Goal: Book appointment/travel/reservation

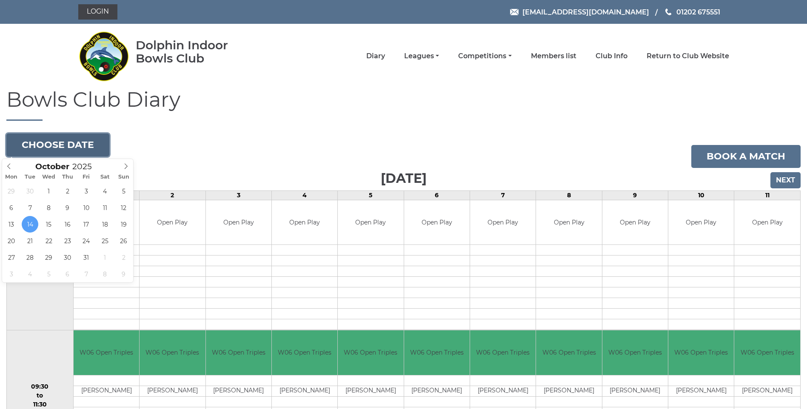
click at [54, 143] on button "Choose date" at bounding box center [57, 145] width 103 height 23
type input "2025-11-07"
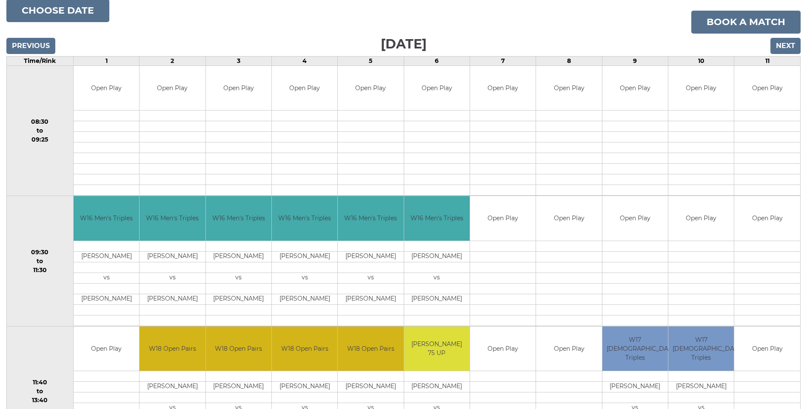
scroll to position [132, 0]
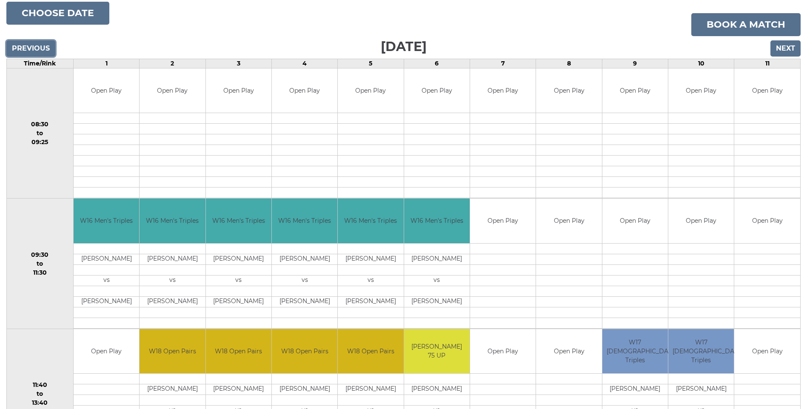
click at [20, 44] on input "Previous" at bounding box center [30, 48] width 49 height 16
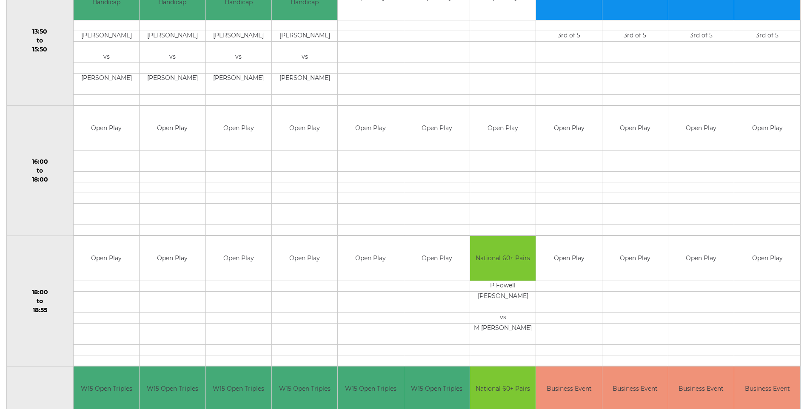
scroll to position [515, 0]
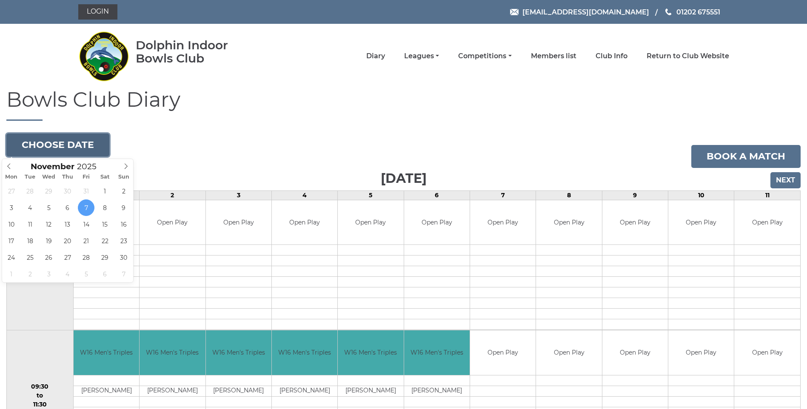
click at [67, 139] on button "Choose date" at bounding box center [57, 145] width 103 height 23
type input "2025-11-05"
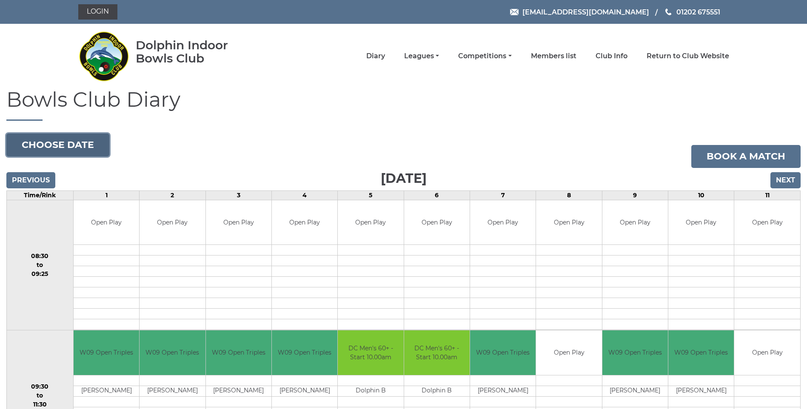
click at [56, 147] on button "Choose date" at bounding box center [57, 145] width 103 height 23
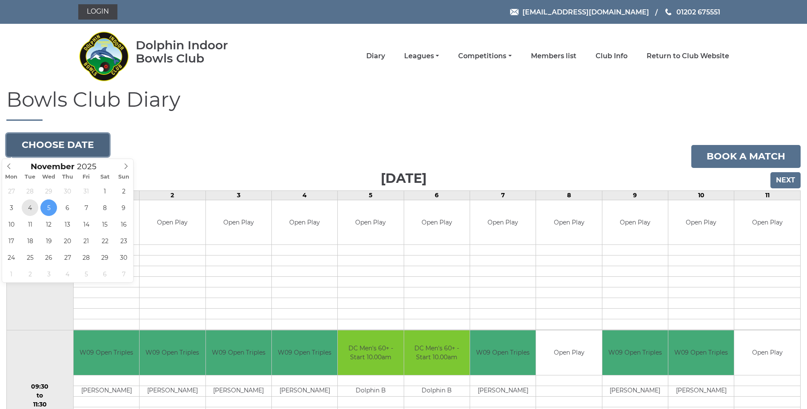
type input "2025-11-04"
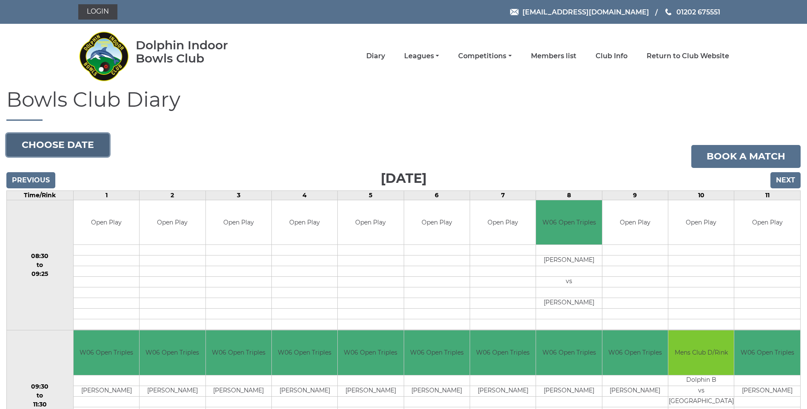
click at [78, 147] on button "Choose date" at bounding box center [57, 145] width 103 height 23
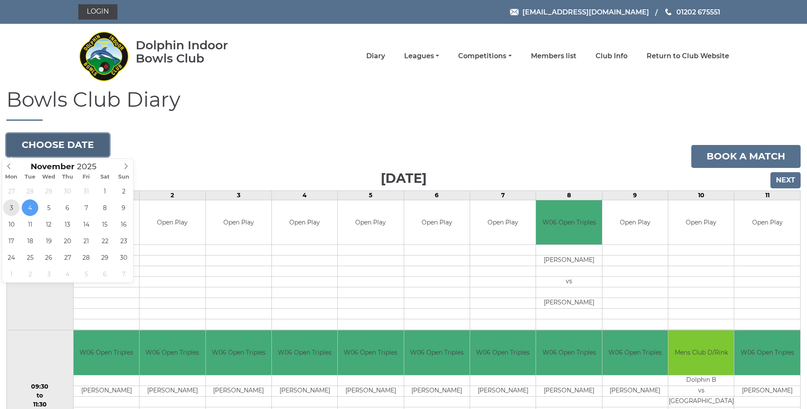
type input "[DATE]"
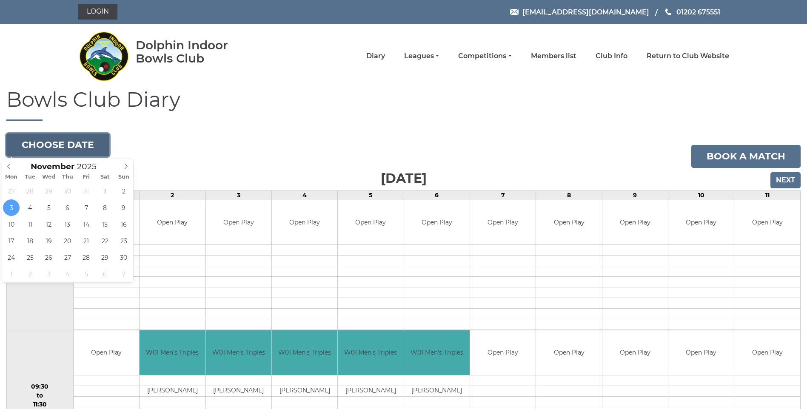
click at [44, 147] on button "Choose date" at bounding box center [57, 145] width 103 height 23
type input "[DATE]"
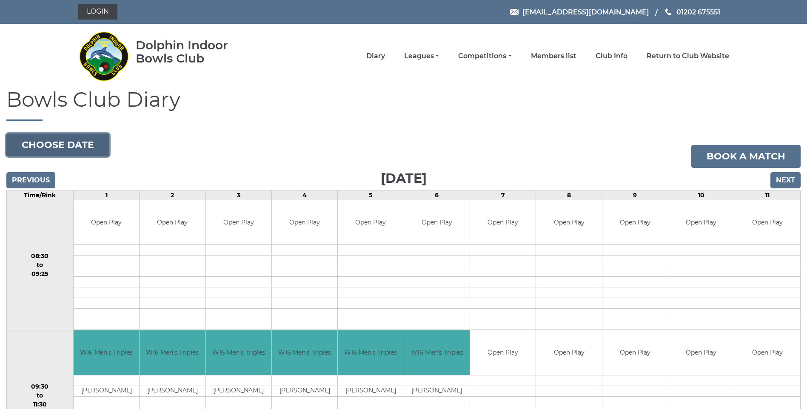
click at [46, 143] on button "Choose date" at bounding box center [57, 145] width 103 height 23
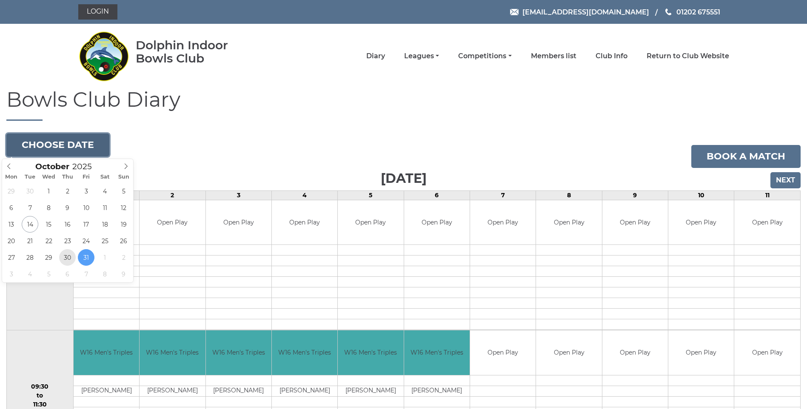
type input "2025-10-30"
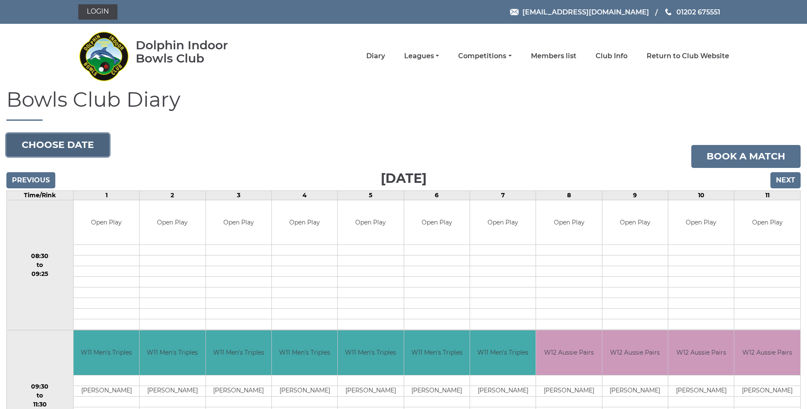
click at [40, 146] on button "Choose date" at bounding box center [57, 145] width 103 height 23
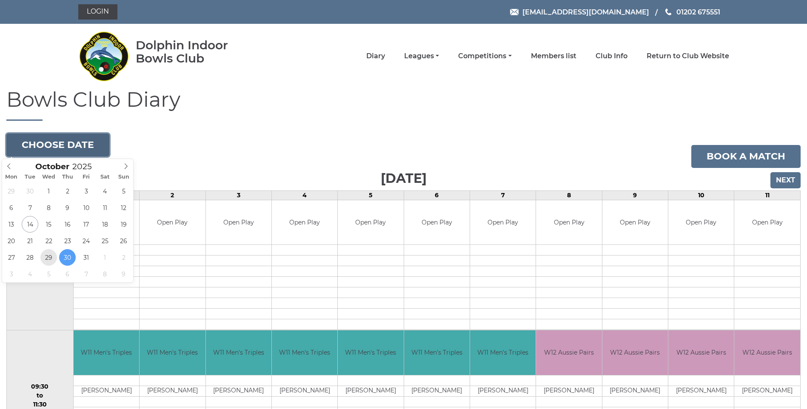
type input "2025-10-29"
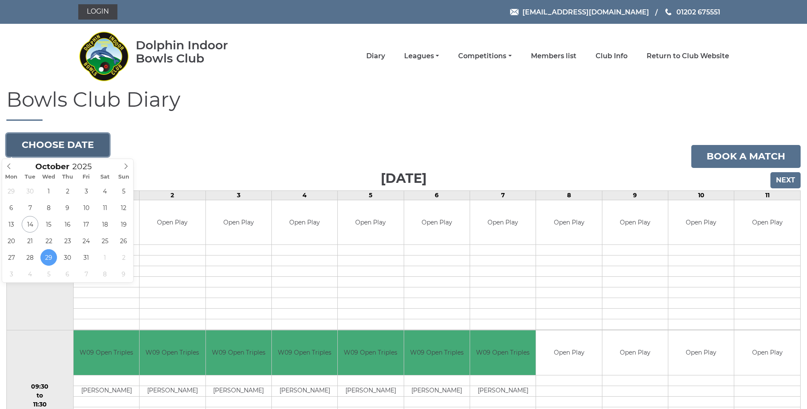
click at [81, 144] on button "Choose date" at bounding box center [57, 145] width 103 height 23
type input "2025-10-28"
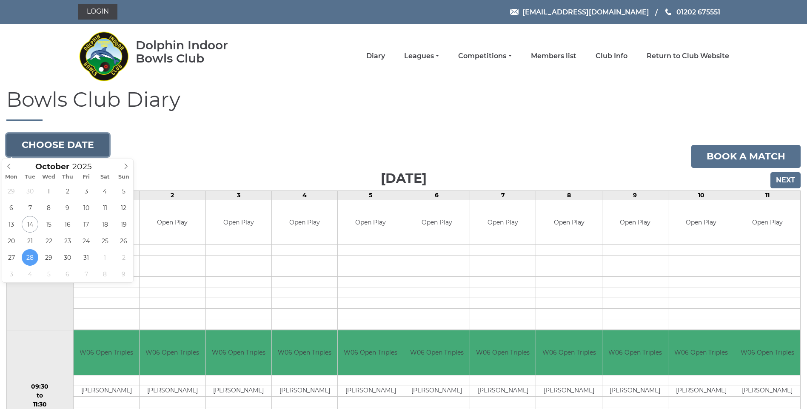
click at [47, 149] on button "Choose date" at bounding box center [57, 145] width 103 height 23
type input "2025-10-27"
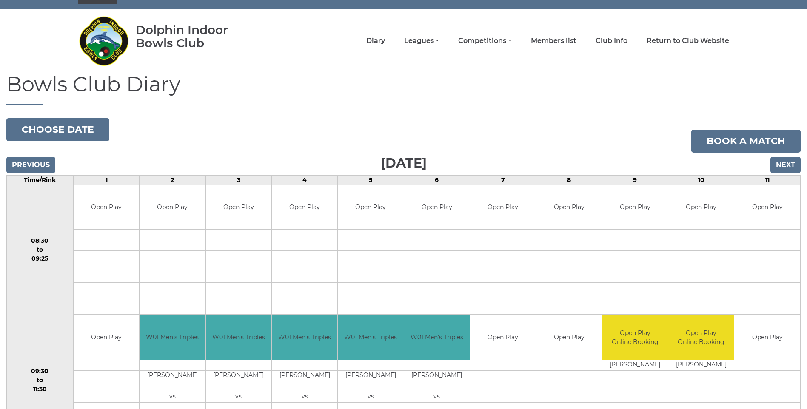
scroll to position [4, 0]
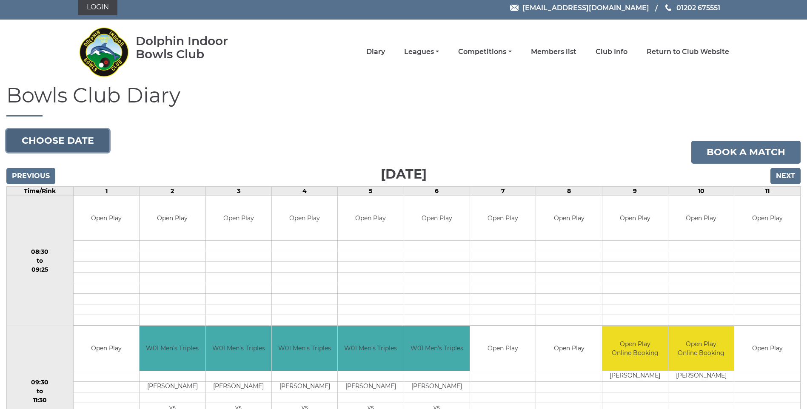
click at [57, 137] on button "Choose date" at bounding box center [57, 140] width 103 height 23
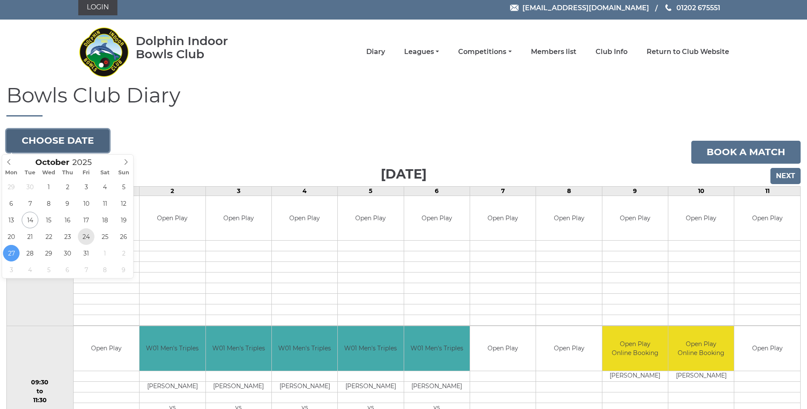
type input "[DATE]"
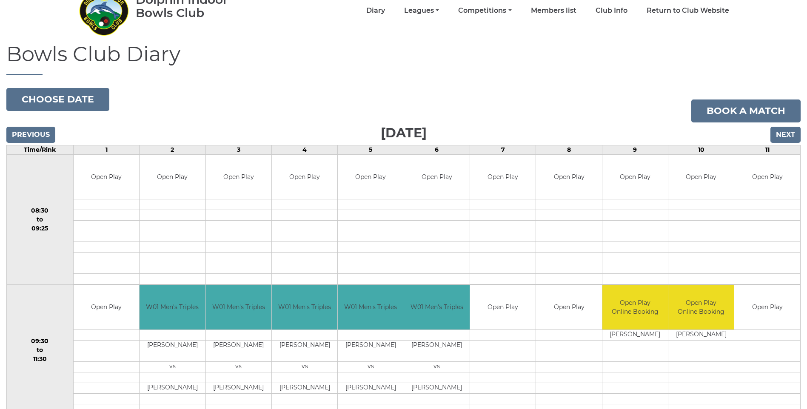
scroll to position [158, 0]
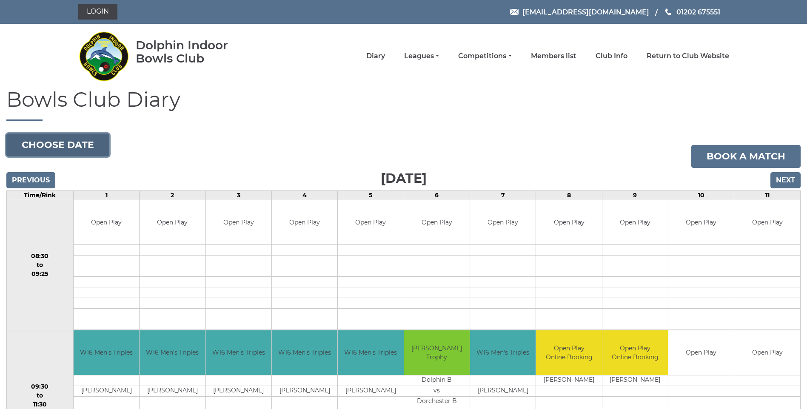
click at [66, 154] on button "Choose date" at bounding box center [57, 145] width 103 height 23
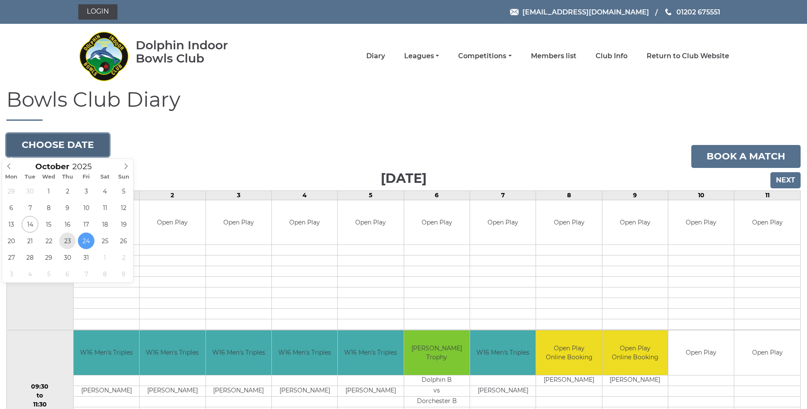
type input "2025-10-23"
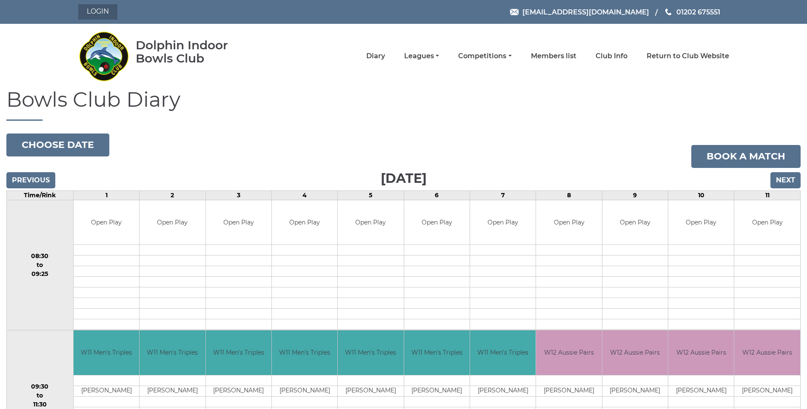
click at [93, 14] on link "Login" at bounding box center [97, 11] width 39 height 15
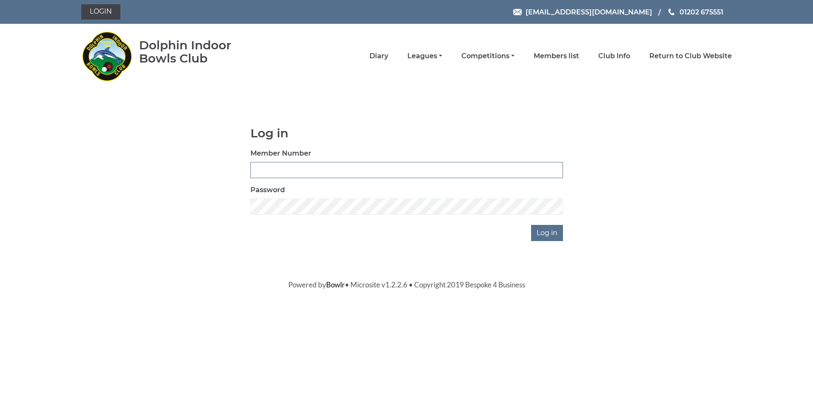
click at [321, 174] on input "Member Number" at bounding box center [407, 170] width 313 height 16
type input "3609"
click at [550, 237] on input "Log in" at bounding box center [547, 233] width 32 height 16
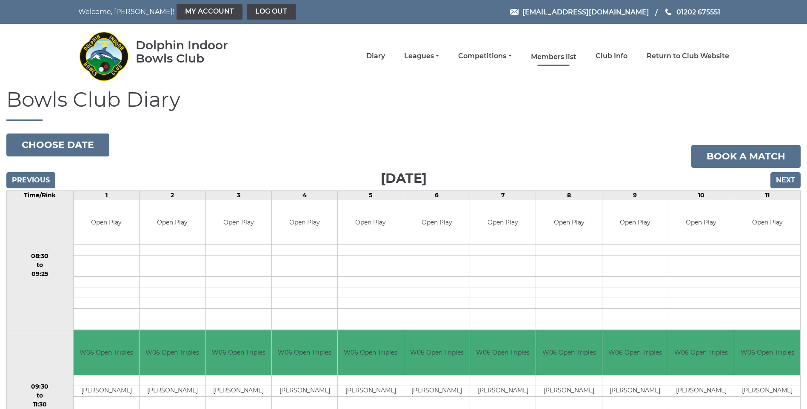
click at [551, 57] on link "Members list" at bounding box center [554, 56] width 46 height 9
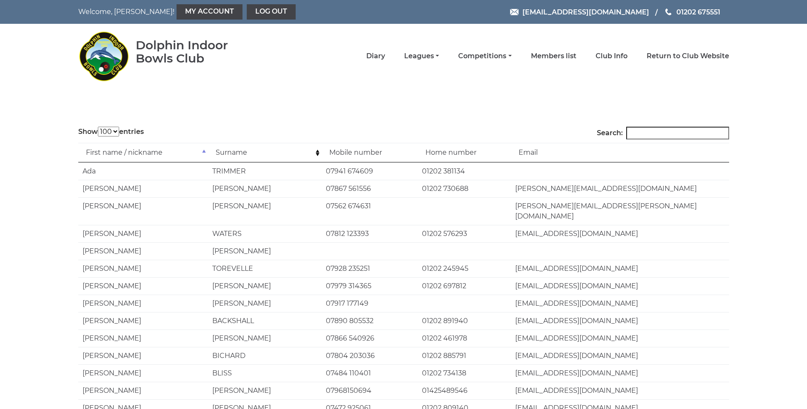
select select "100"
click at [478, 56] on link "Competitions" at bounding box center [484, 56] width 53 height 9
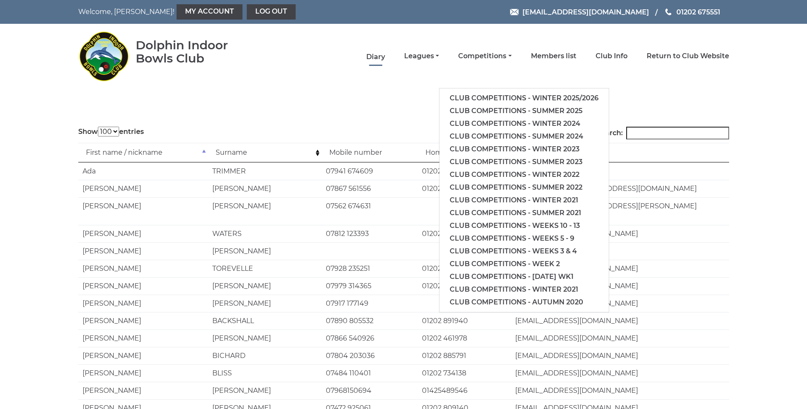
click at [373, 55] on link "Diary" at bounding box center [375, 56] width 19 height 9
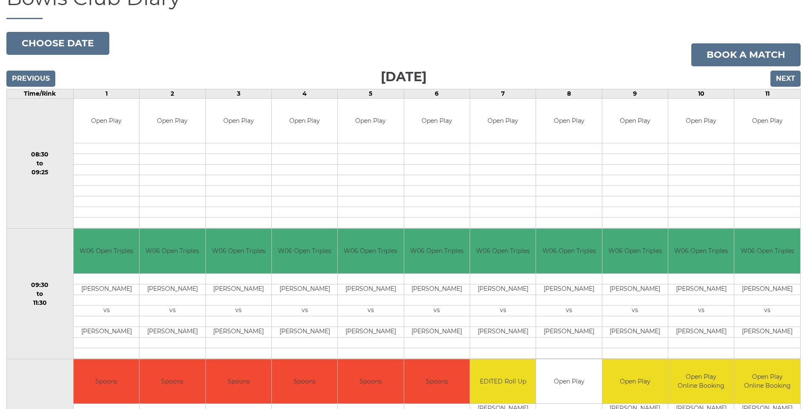
scroll to position [89, 0]
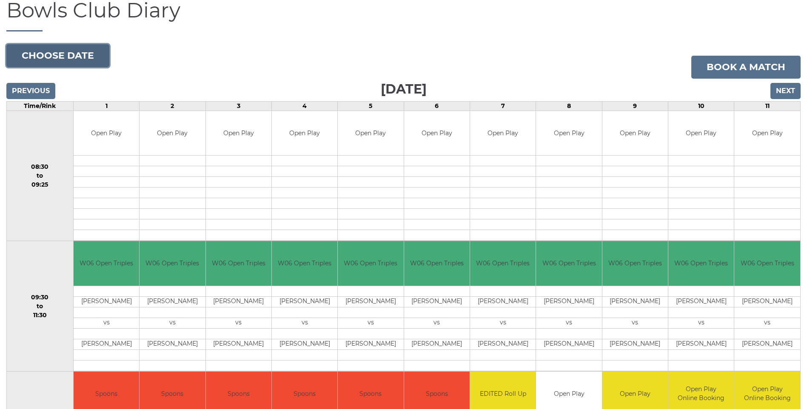
click at [82, 64] on button "Choose date" at bounding box center [57, 55] width 103 height 23
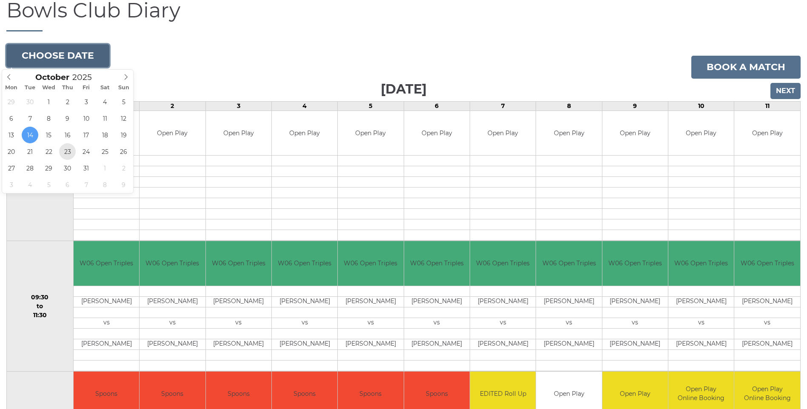
type input "[DATE]"
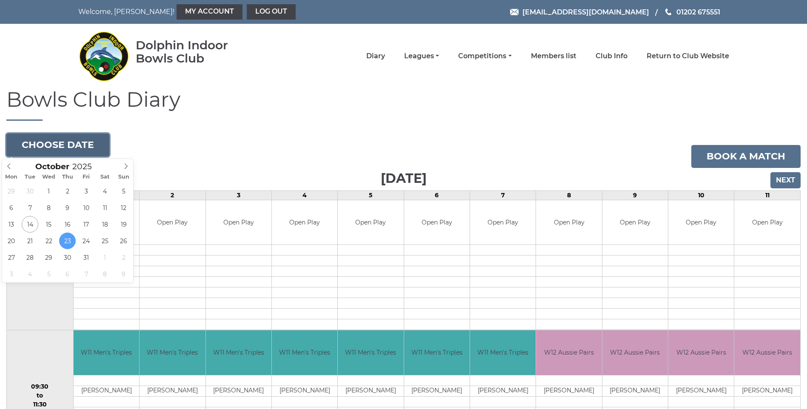
click at [64, 146] on button "Choose date" at bounding box center [57, 145] width 103 height 23
type input "2025-10-24"
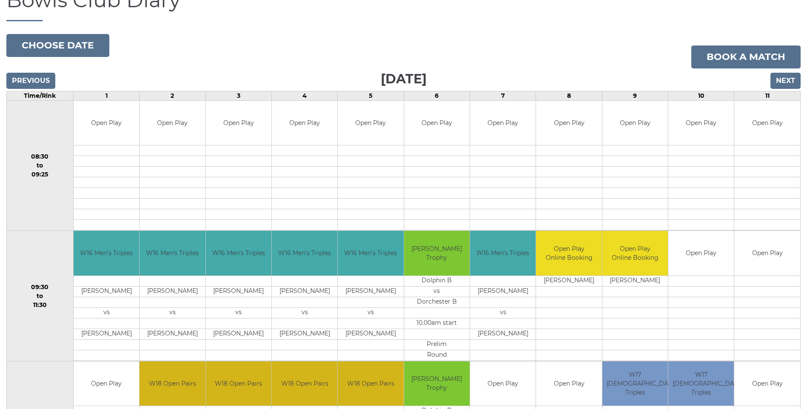
scroll to position [89, 0]
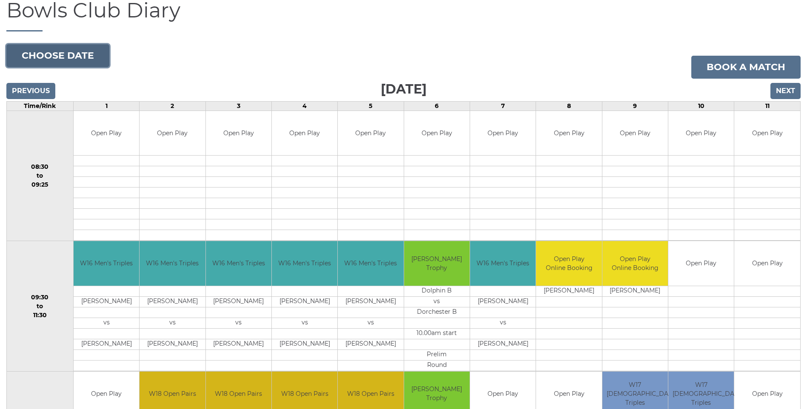
click at [66, 61] on button "Choose date" at bounding box center [57, 55] width 103 height 23
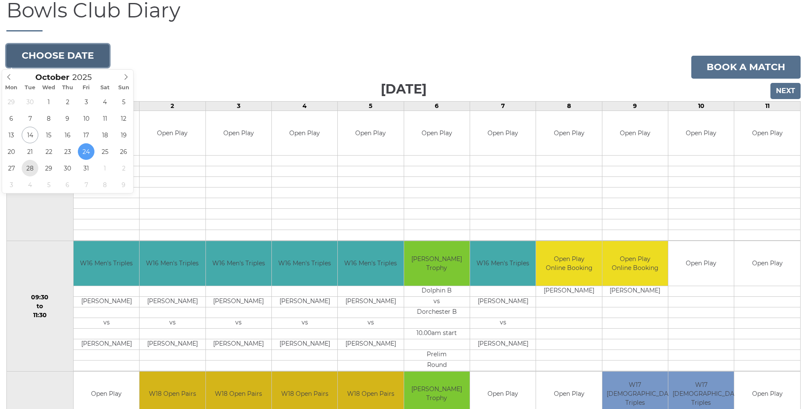
type input "2025-10-28"
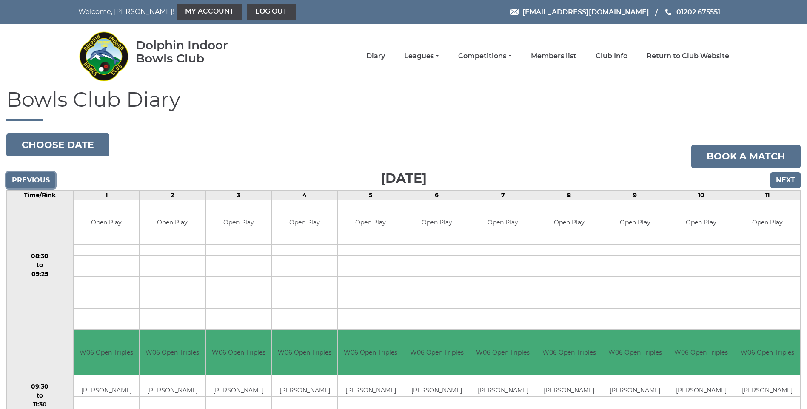
click at [33, 175] on input "Previous" at bounding box center [30, 180] width 49 height 16
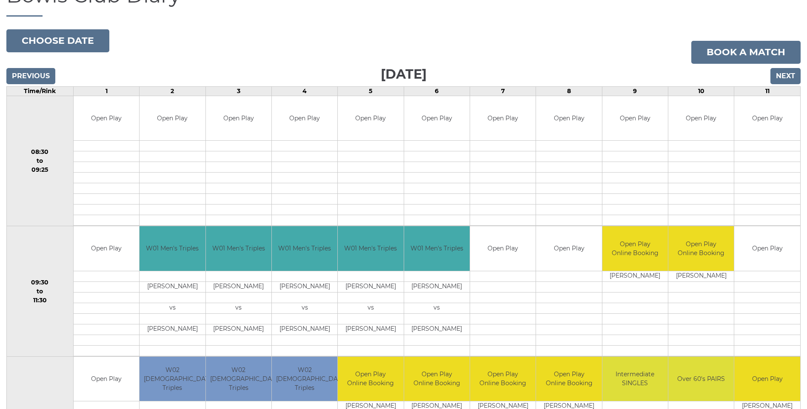
scroll to position [47, 0]
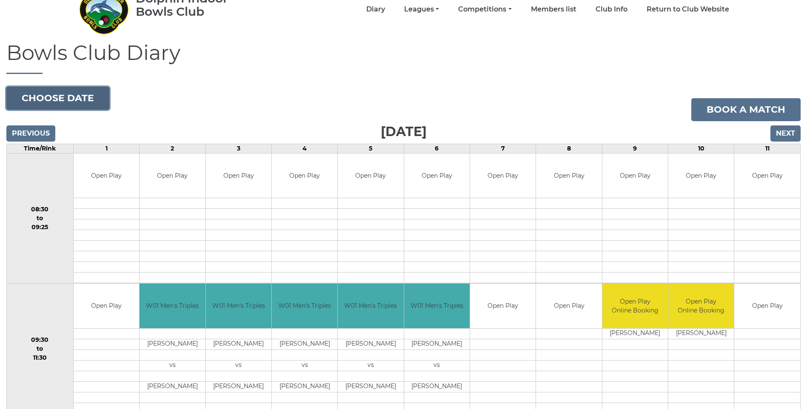
click at [81, 102] on button "Choose date" at bounding box center [57, 98] width 103 height 23
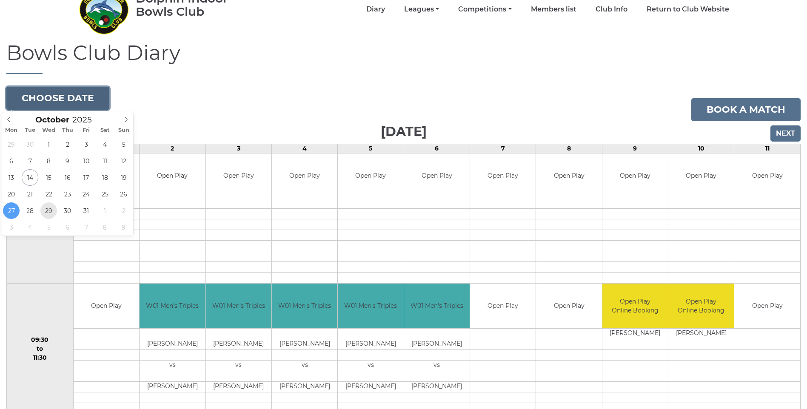
type input "[DATE]"
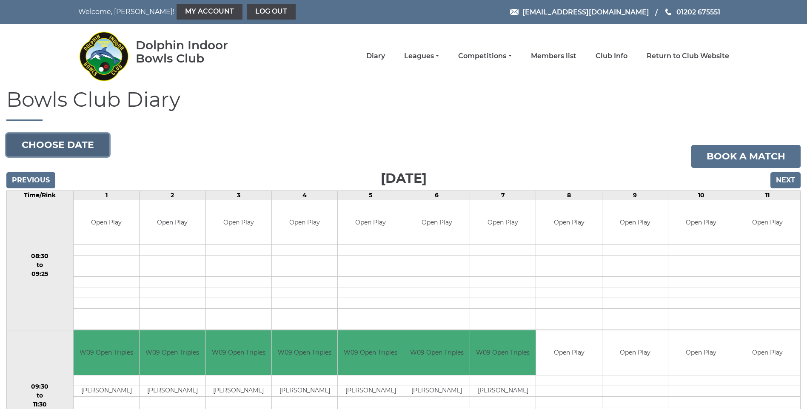
drag, startPoint x: 72, startPoint y: 145, endPoint x: 83, endPoint y: 148, distance: 11.6
click at [72, 145] on button "Choose date" at bounding box center [57, 145] width 103 height 23
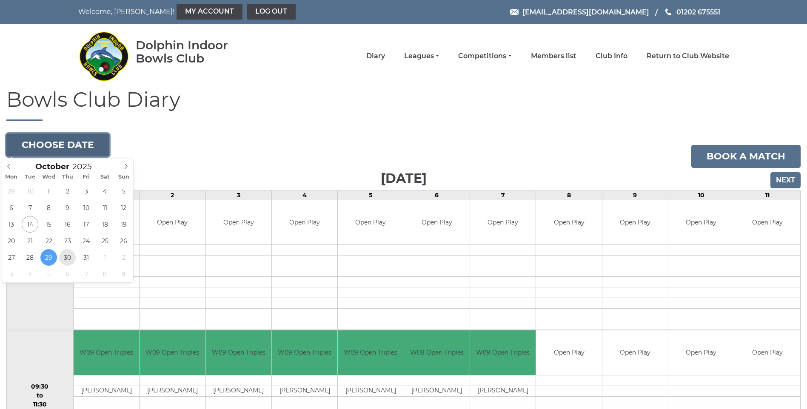
type input "2025-10-30"
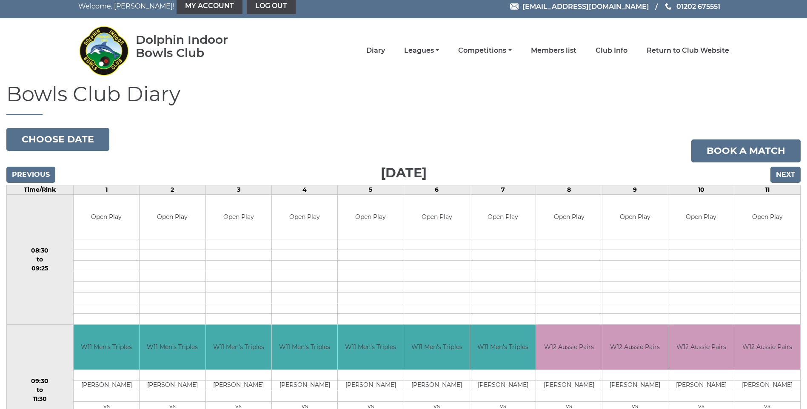
scroll to position [4, 0]
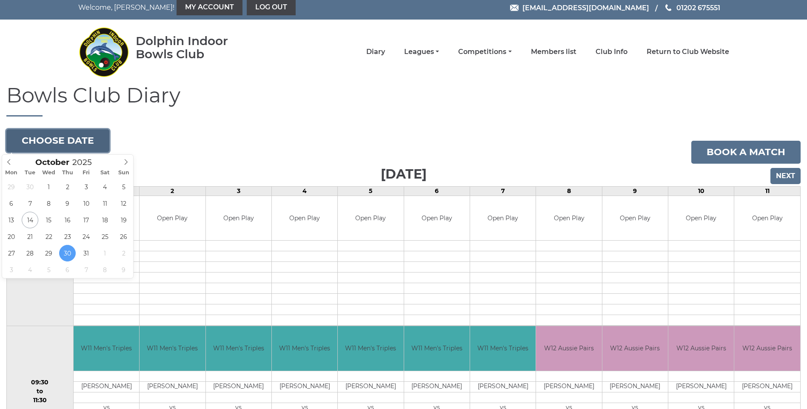
click at [68, 143] on button "Choose date" at bounding box center [57, 140] width 103 height 23
type input "[DATE]"
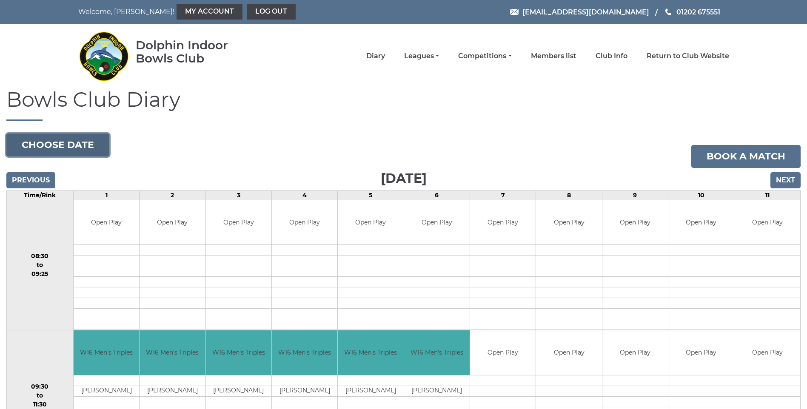
click at [47, 144] on button "Choose date" at bounding box center [57, 145] width 103 height 23
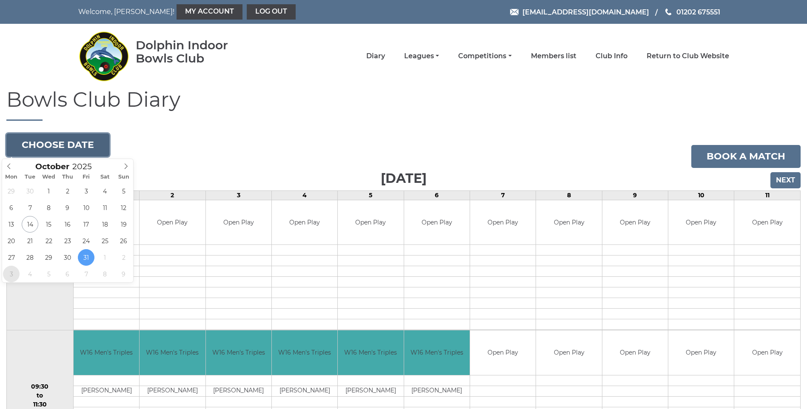
type input "[DATE]"
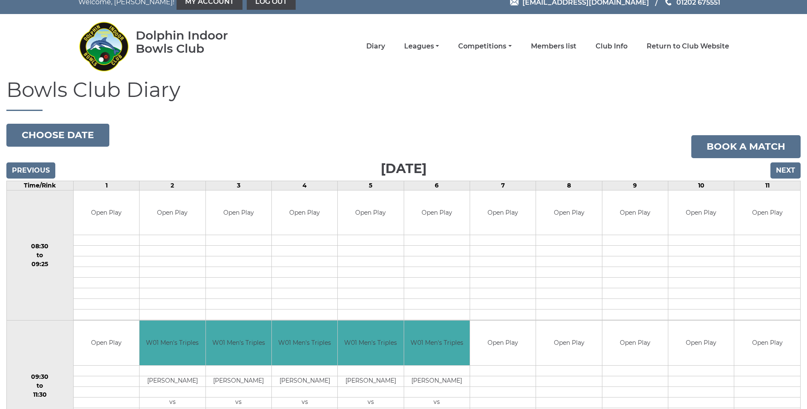
scroll to position [4, 0]
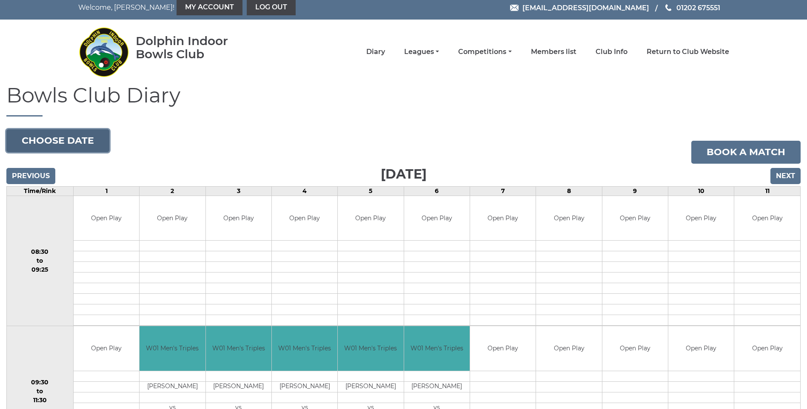
click at [56, 137] on button "Choose date" at bounding box center [57, 140] width 103 height 23
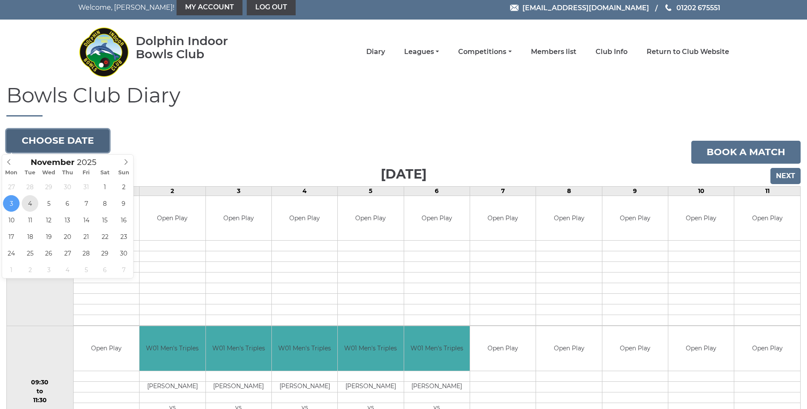
type input "2025-11-04"
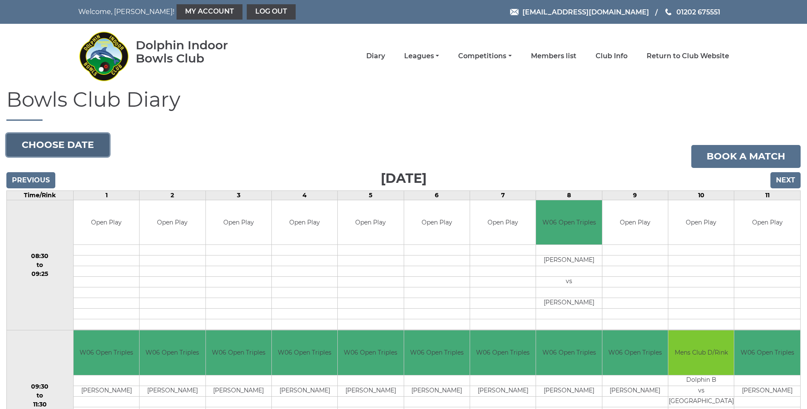
click at [80, 148] on button "Choose date" at bounding box center [57, 145] width 103 height 23
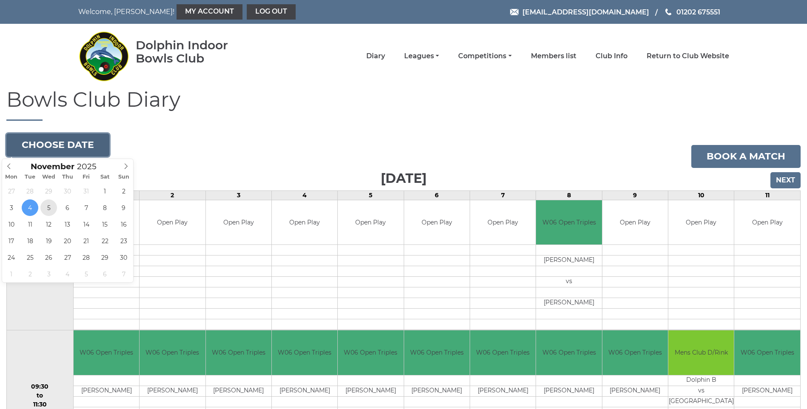
type input "[DATE]"
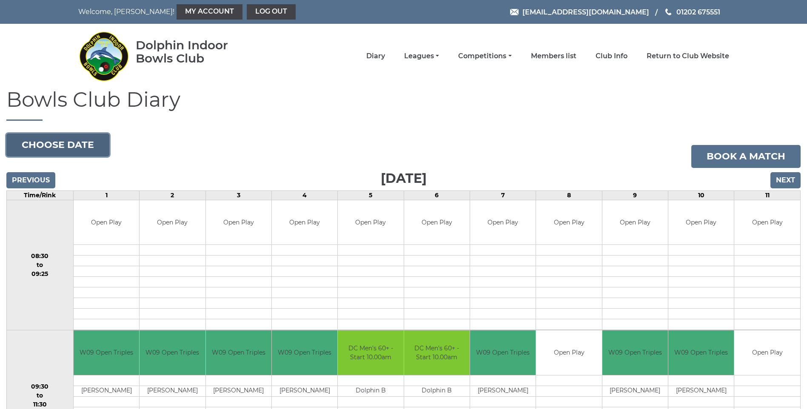
click at [57, 145] on button "Choose date" at bounding box center [57, 145] width 103 height 23
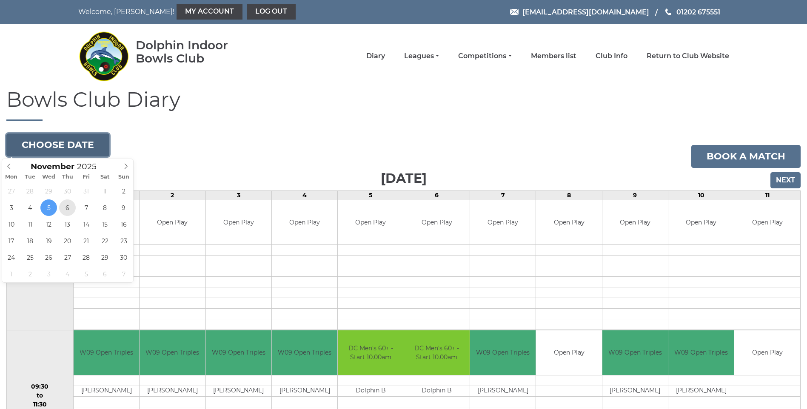
type input "[DATE]"
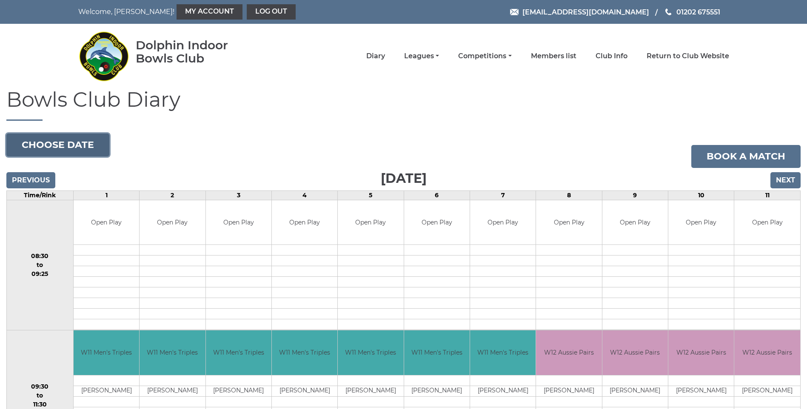
click at [89, 141] on button "Choose date" at bounding box center [57, 145] width 103 height 23
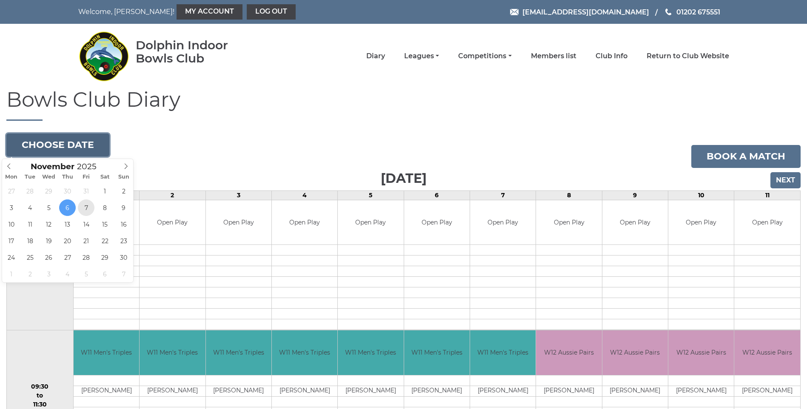
type input "2025-11-07"
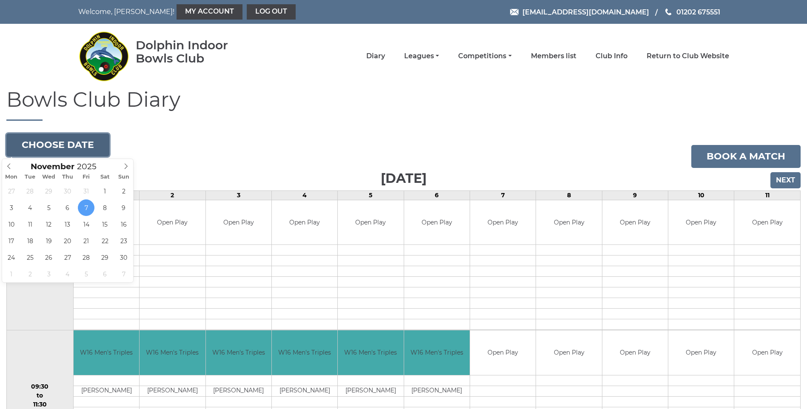
click at [51, 135] on button "Choose date" at bounding box center [57, 145] width 103 height 23
type input "2025-10-31"
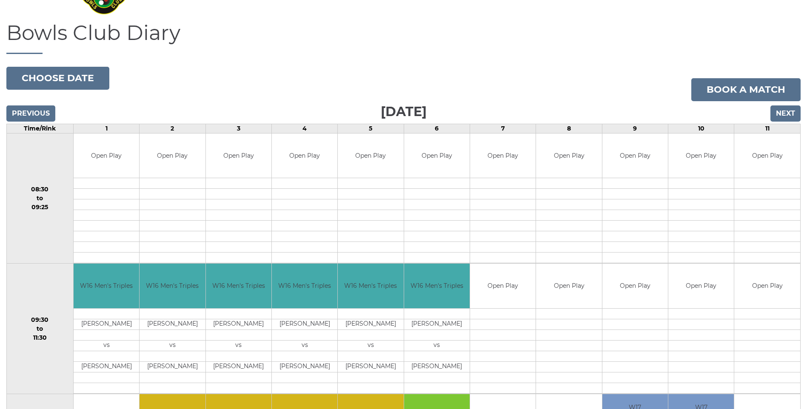
scroll to position [43, 0]
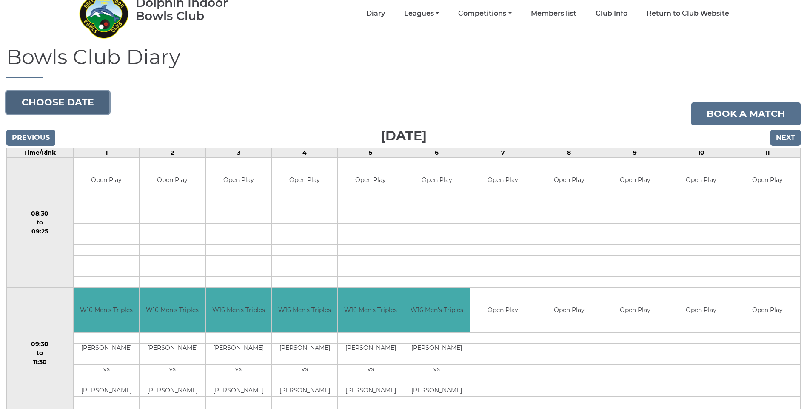
click at [57, 100] on button "Choose date" at bounding box center [57, 102] width 103 height 23
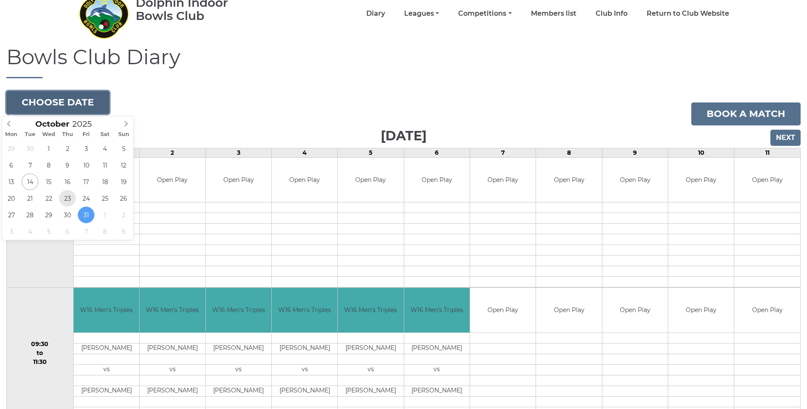
type input "[DATE]"
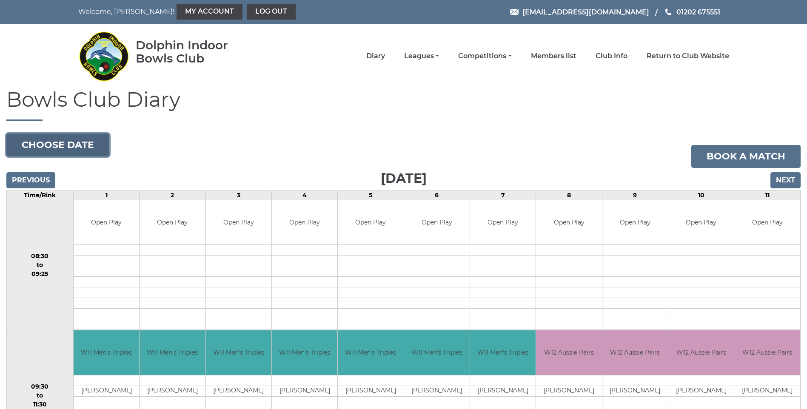
click at [76, 146] on button "Choose date" at bounding box center [57, 145] width 103 height 23
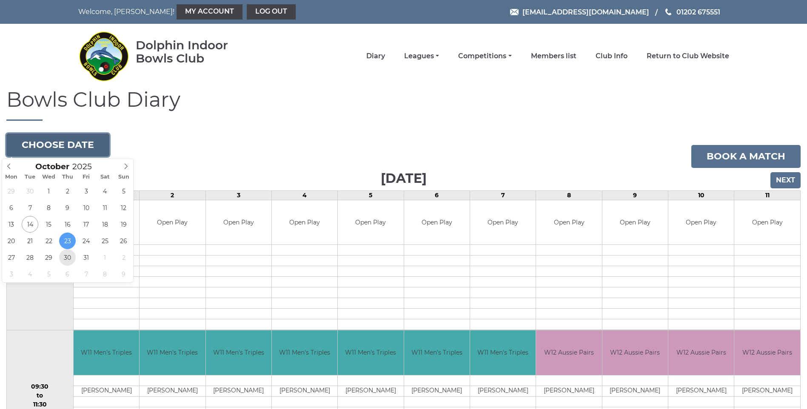
type input "[DATE]"
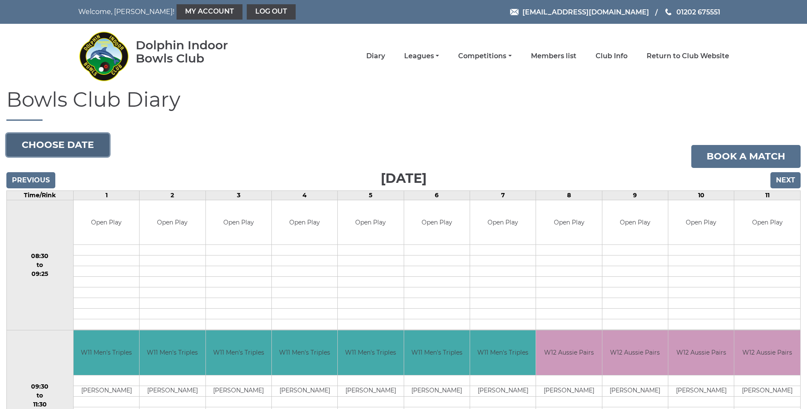
click at [74, 149] on button "Choose date" at bounding box center [57, 145] width 103 height 23
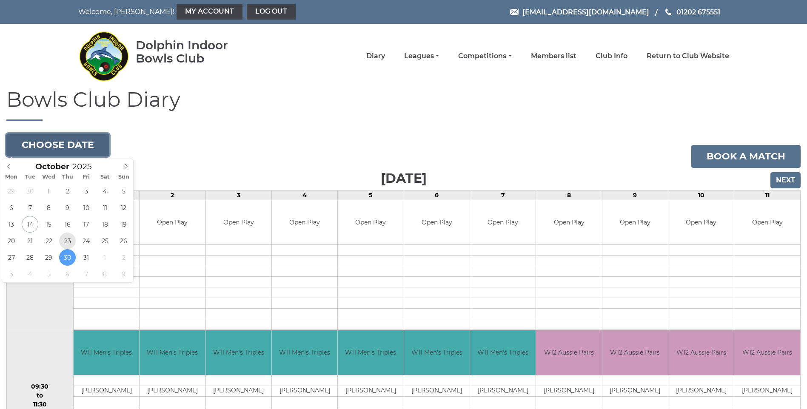
type input "2025-10-23"
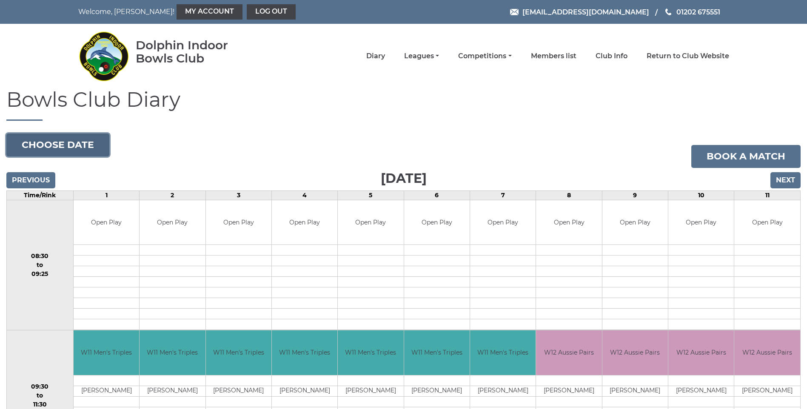
click at [68, 139] on button "Choose date" at bounding box center [57, 145] width 103 height 23
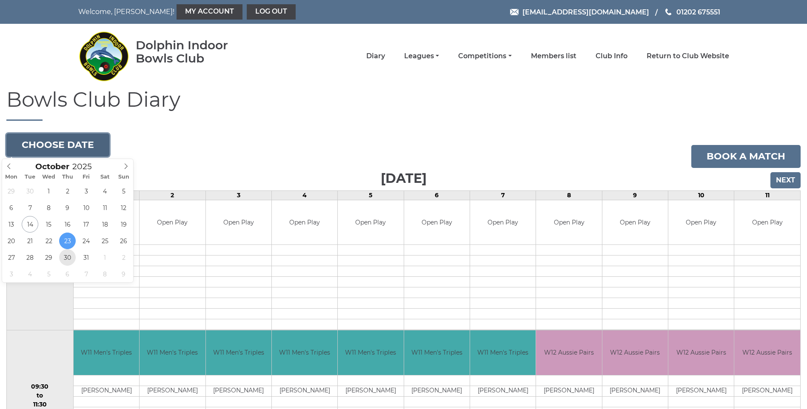
type input "[DATE]"
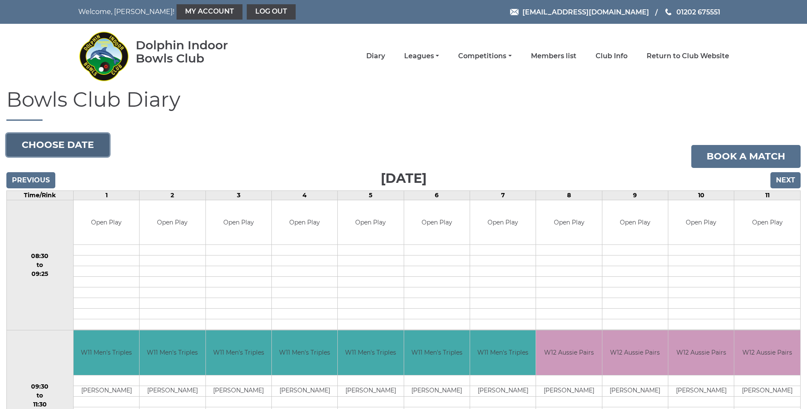
click at [62, 140] on button "Choose date" at bounding box center [57, 145] width 103 height 23
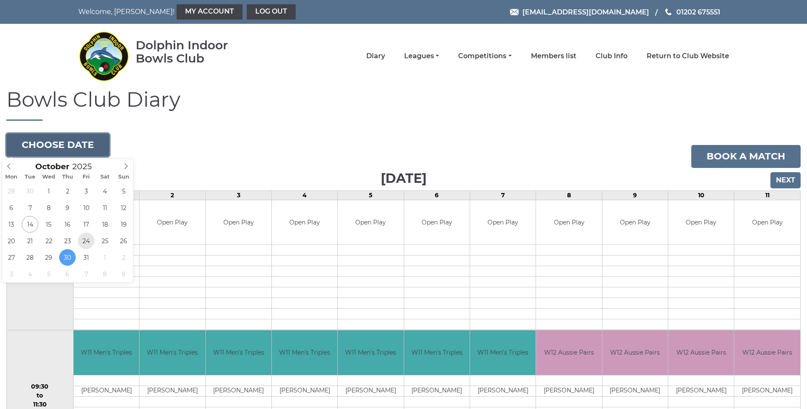
type input "2025-10-24"
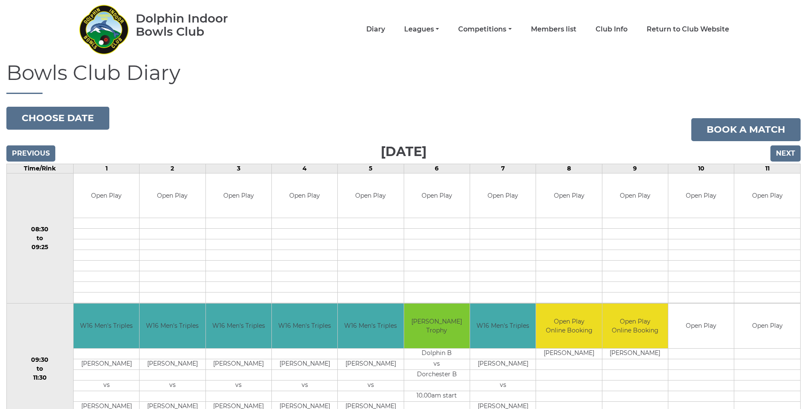
scroll to position [4, 0]
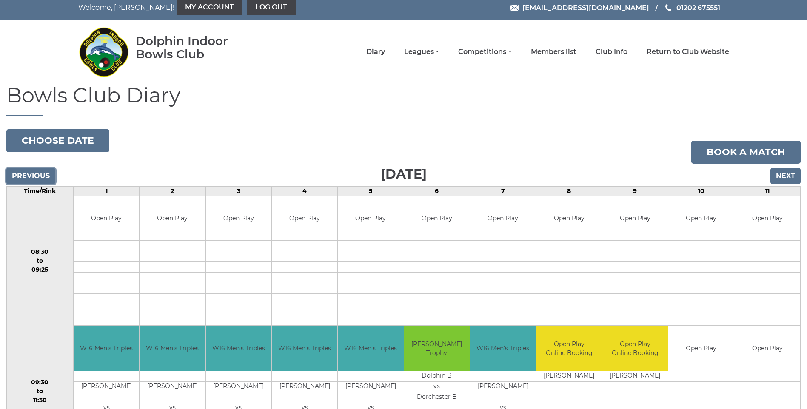
click at [17, 173] on input "Previous" at bounding box center [30, 176] width 49 height 16
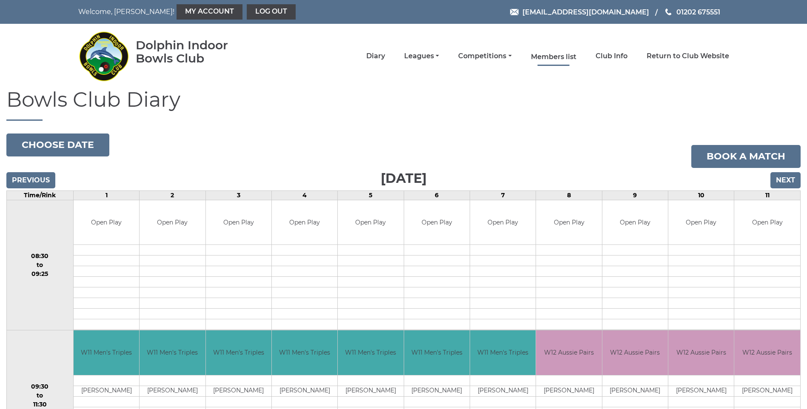
click at [547, 54] on link "Members list" at bounding box center [554, 56] width 46 height 9
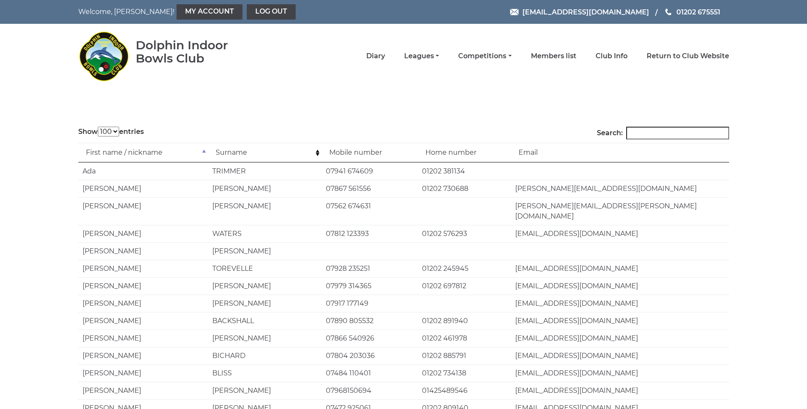
select select "100"
click at [378, 59] on link "Diary" at bounding box center [375, 56] width 19 height 9
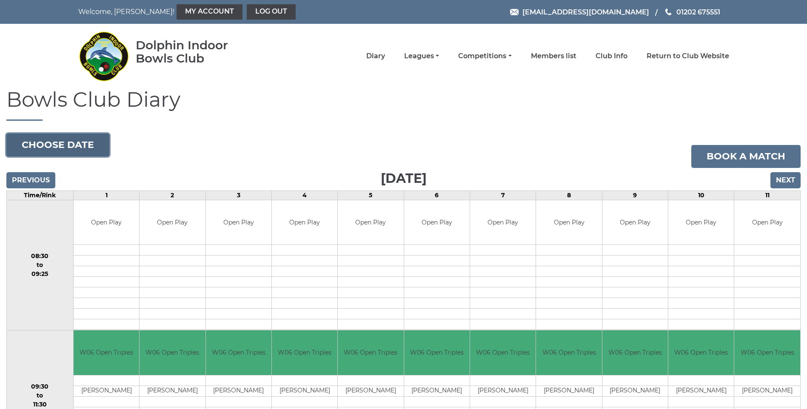
click at [82, 148] on button "Choose date" at bounding box center [57, 145] width 103 height 23
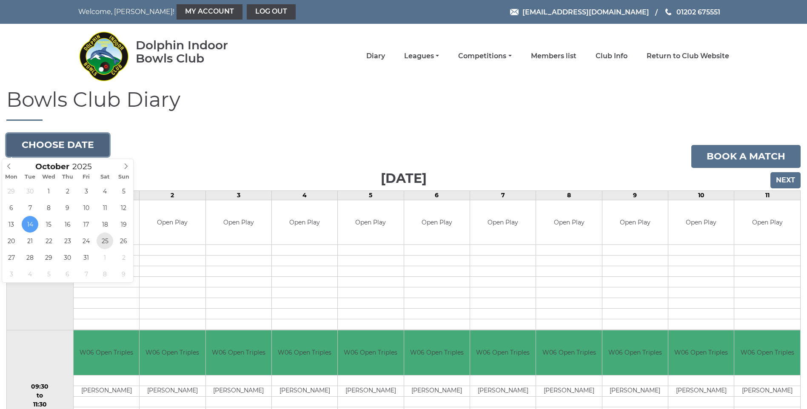
type input "2025-10-25"
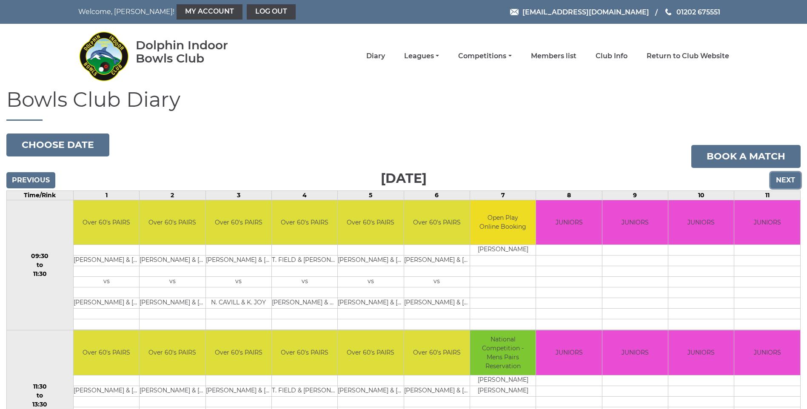
click at [798, 183] on input "Next" at bounding box center [785, 180] width 30 height 16
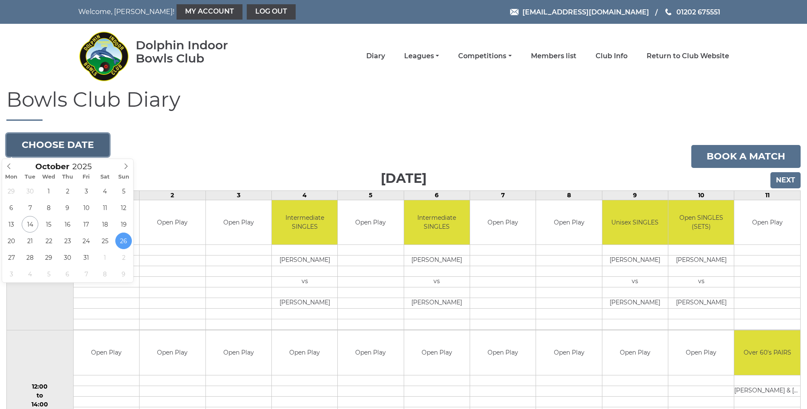
click at [49, 137] on button "Choose date" at bounding box center [57, 145] width 103 height 23
type input "[DATE]"
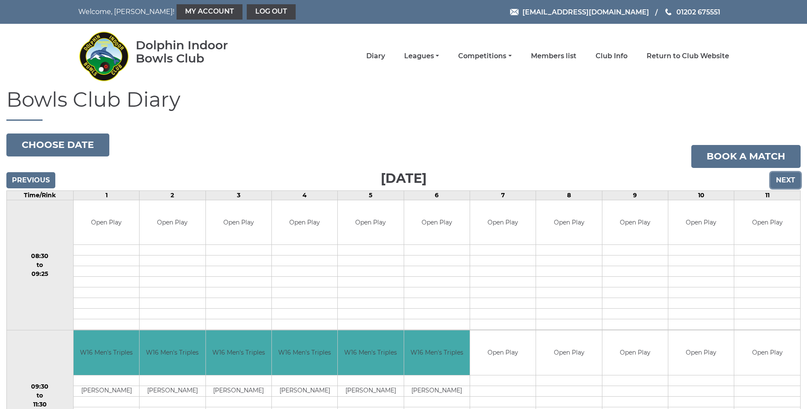
click at [774, 180] on input "Next" at bounding box center [785, 180] width 30 height 16
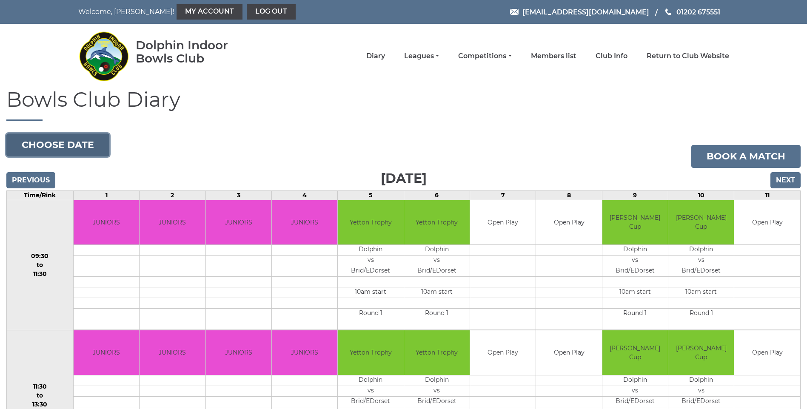
click at [88, 144] on button "Choose date" at bounding box center [57, 145] width 103 height 23
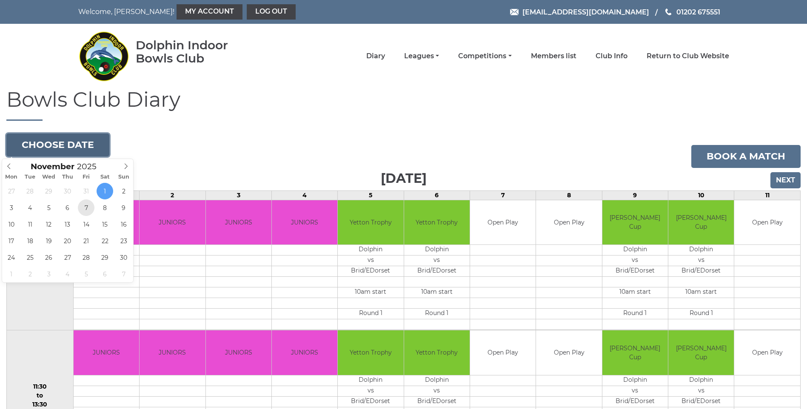
type input "[DATE]"
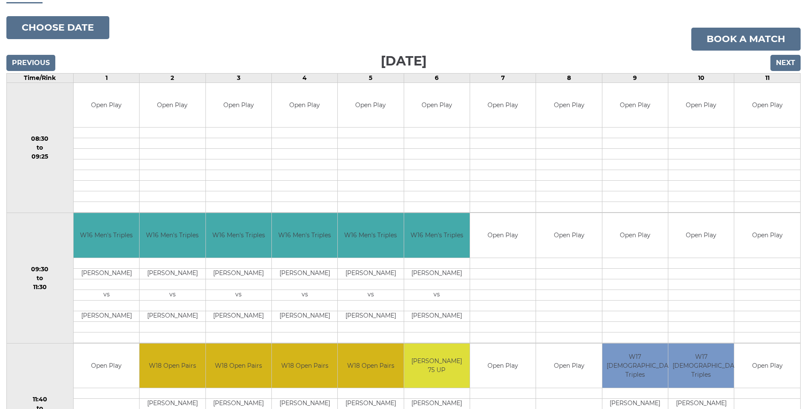
scroll to position [128, 0]
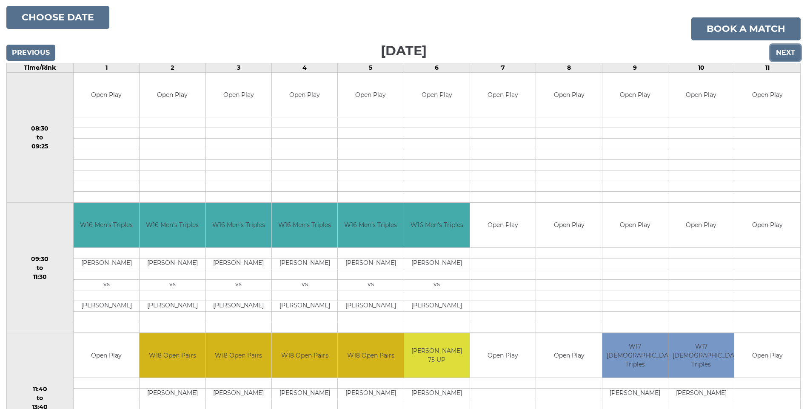
click at [779, 52] on input "Next" at bounding box center [785, 53] width 30 height 16
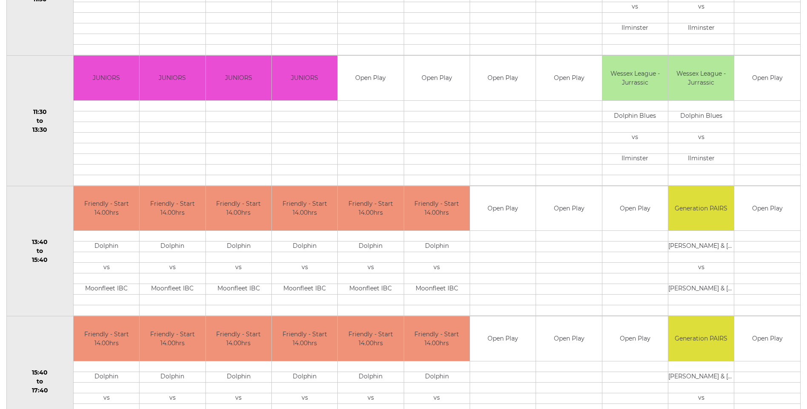
scroll to position [126, 0]
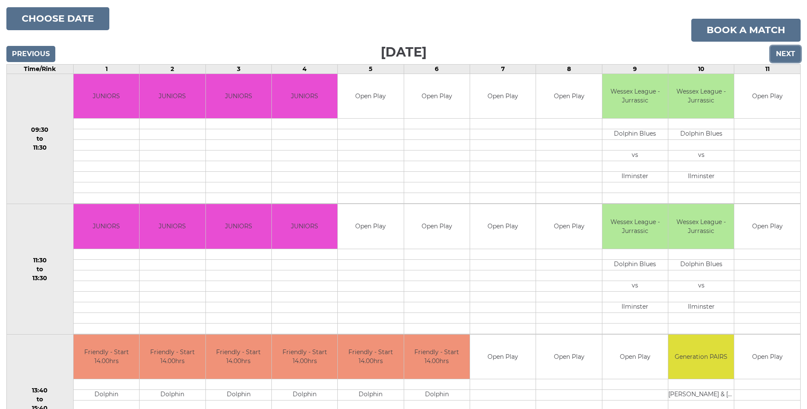
click at [786, 55] on input "Next" at bounding box center [785, 54] width 30 height 16
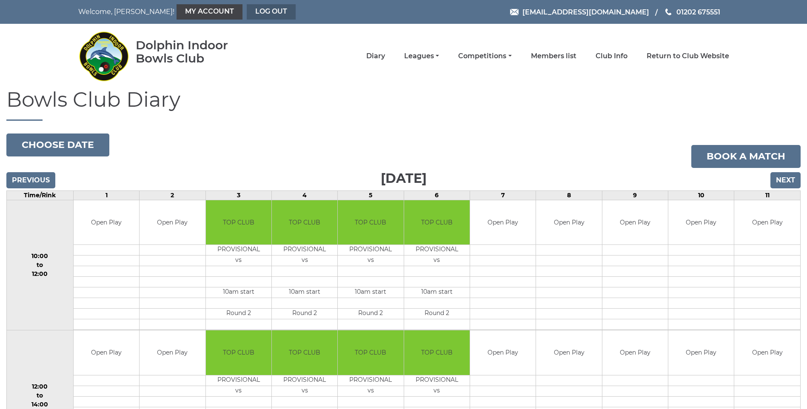
click at [247, 9] on link "Log out" at bounding box center [271, 11] width 49 height 15
